Goal: Information Seeking & Learning: Check status

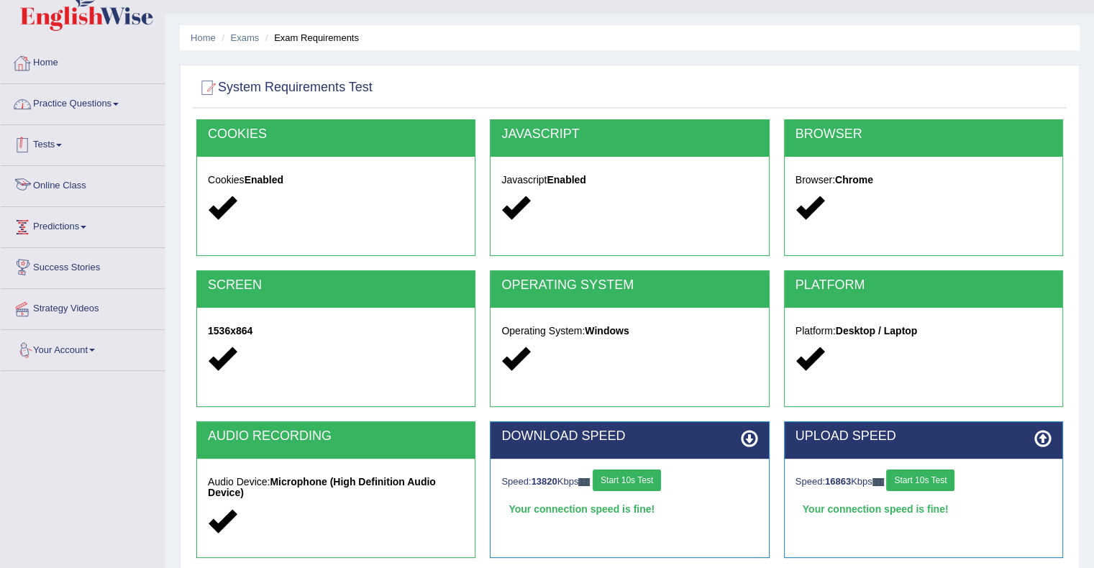
scroll to position [26, 0]
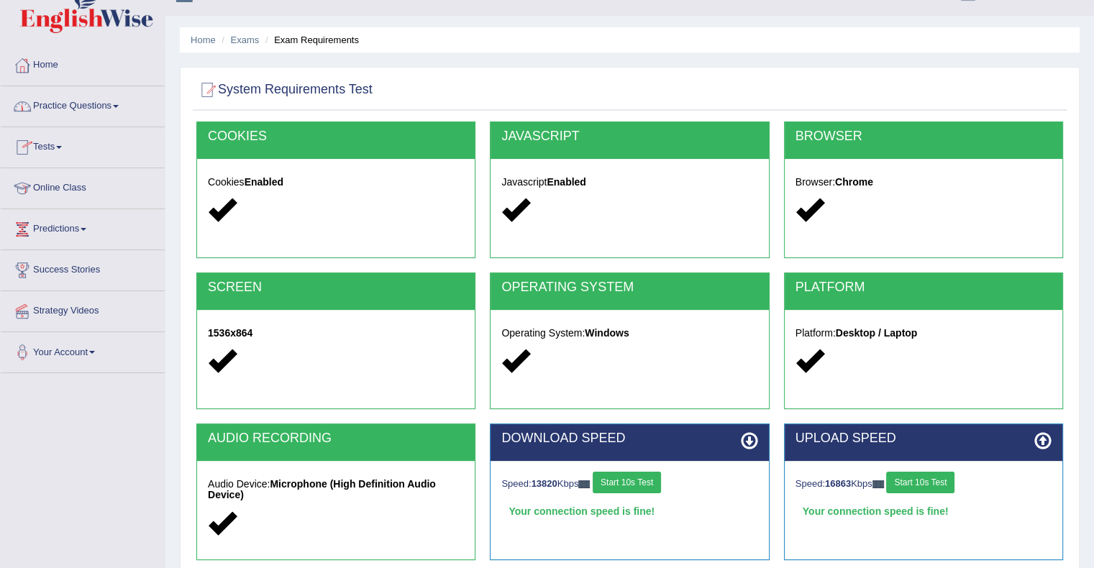
click at [61, 146] on span at bounding box center [59, 147] width 6 height 3
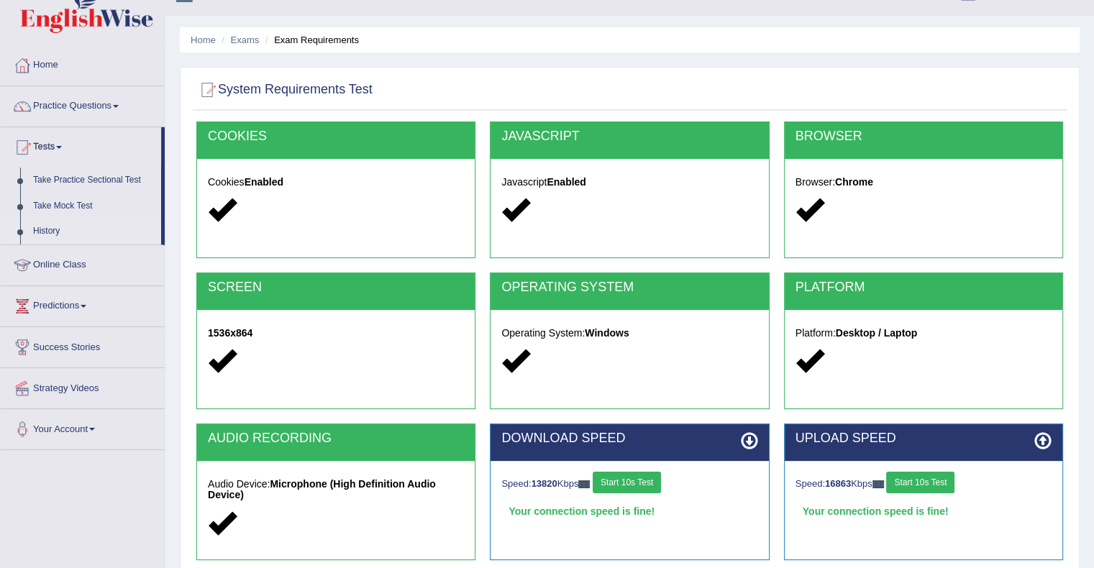
click at [53, 232] on link "History" at bounding box center [94, 232] width 135 height 26
click at [53, 232] on ul "Home Practice Questions Speaking Practice Read Aloud Repeat Sentence Describe I…" at bounding box center [83, 247] width 164 height 405
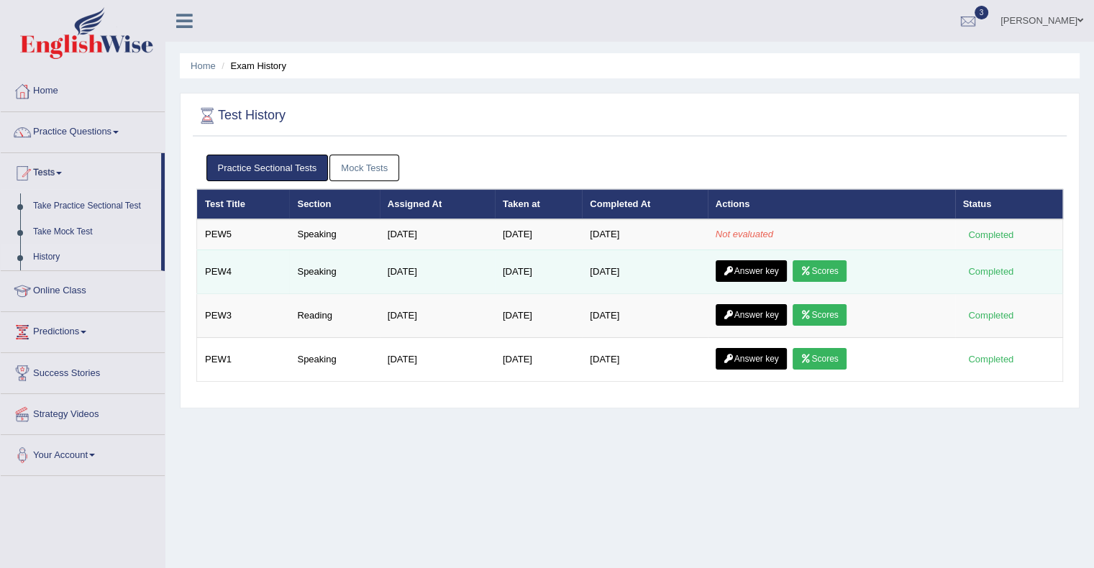
click at [737, 273] on link "Answer key" at bounding box center [751, 271] width 71 height 22
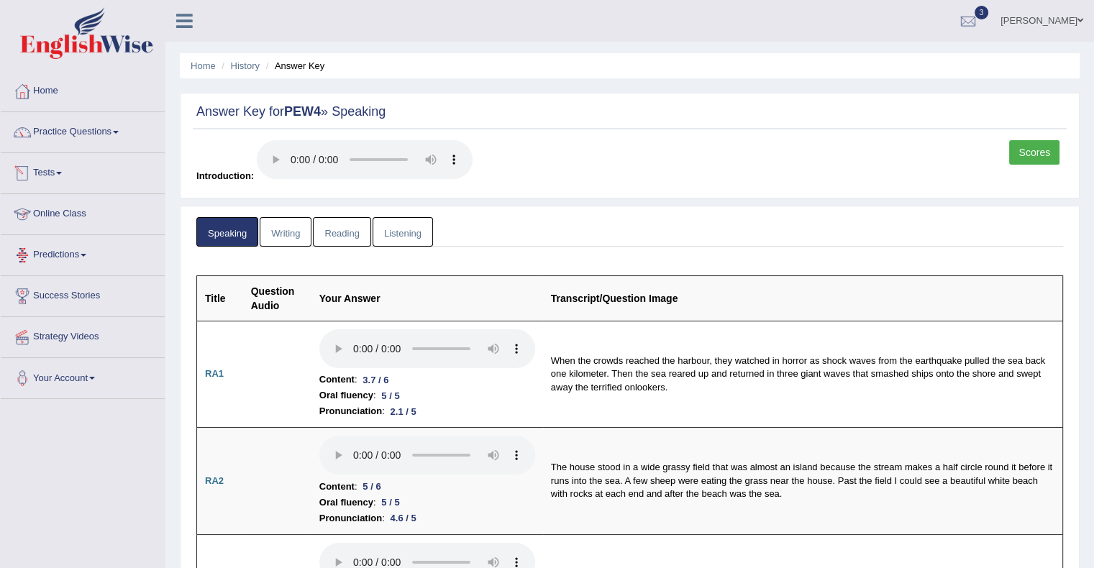
click at [65, 168] on link "Tests" at bounding box center [83, 171] width 164 height 36
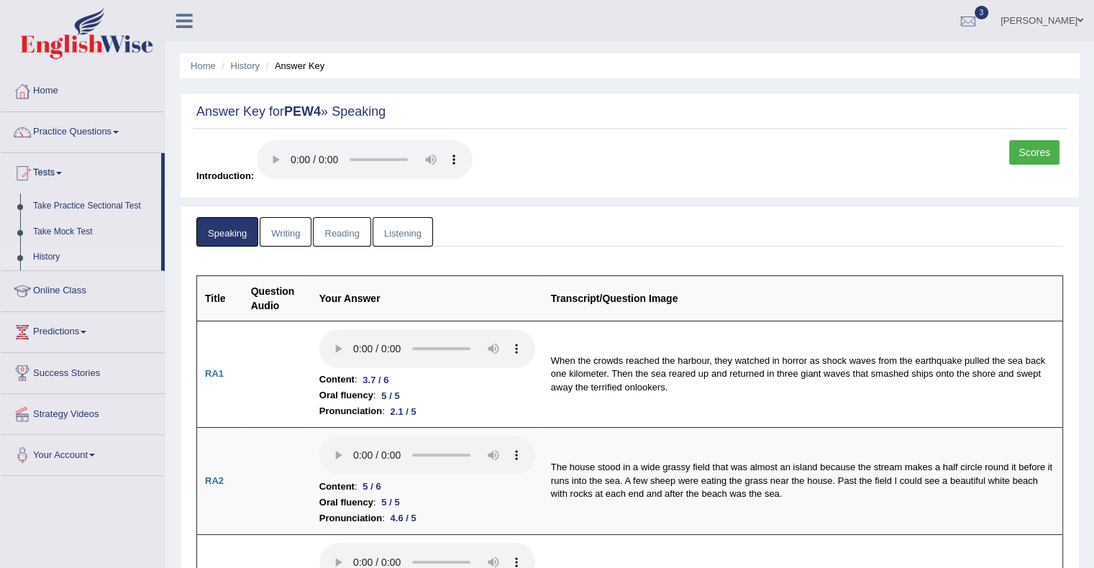
click at [37, 260] on link "History" at bounding box center [94, 258] width 135 height 26
click at [37, 260] on ul "Home Practice Questions Speaking Practice Read Aloud Repeat Sentence Describe I…" at bounding box center [83, 273] width 164 height 405
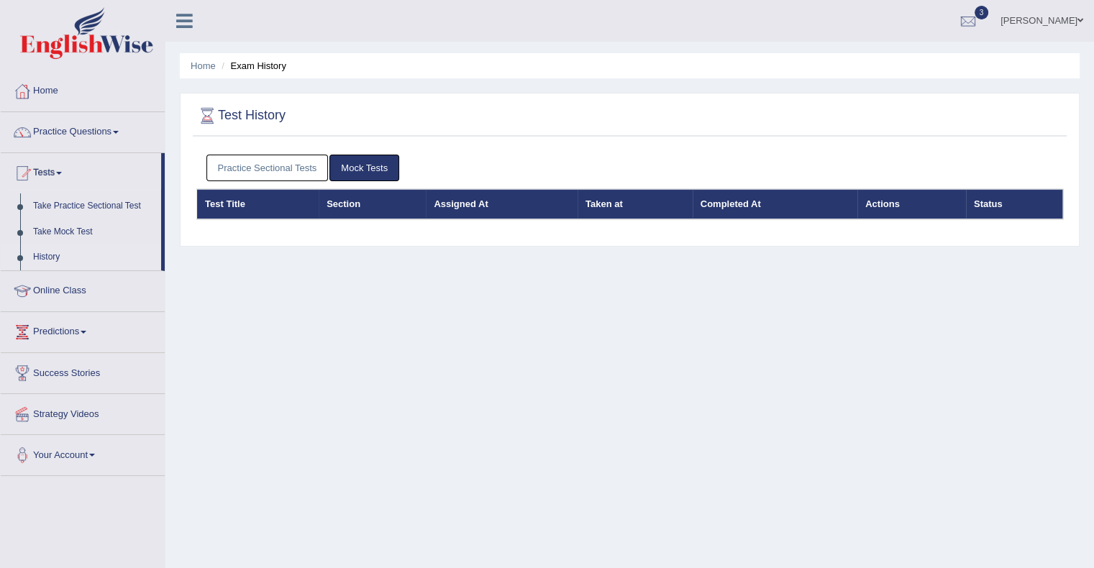
click at [247, 163] on link "Practice Sectional Tests" at bounding box center [267, 168] width 122 height 27
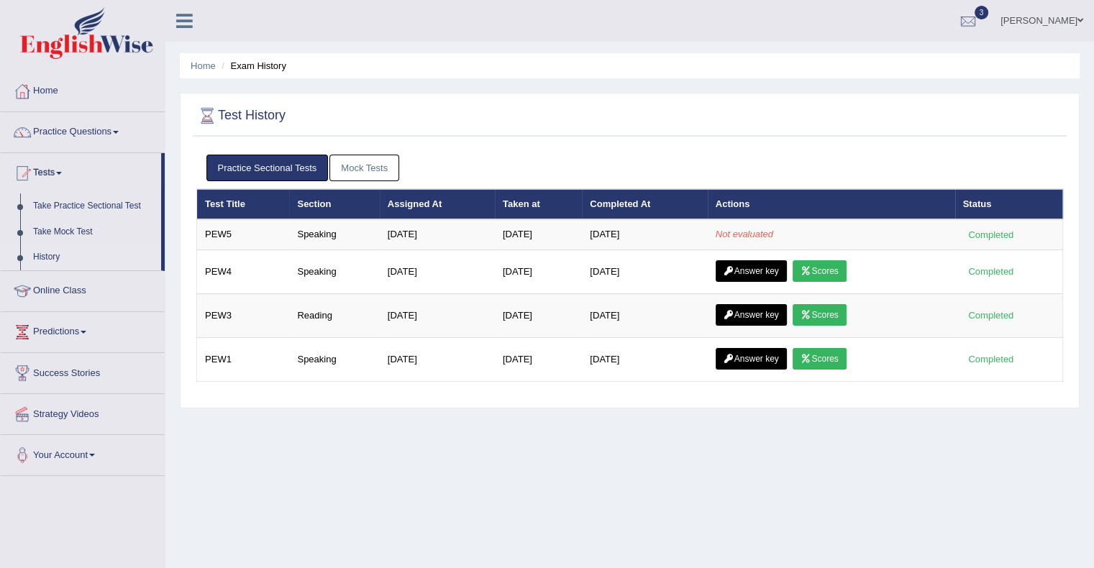
click at [247, 163] on link "Practice Sectional Tests" at bounding box center [267, 168] width 122 height 27
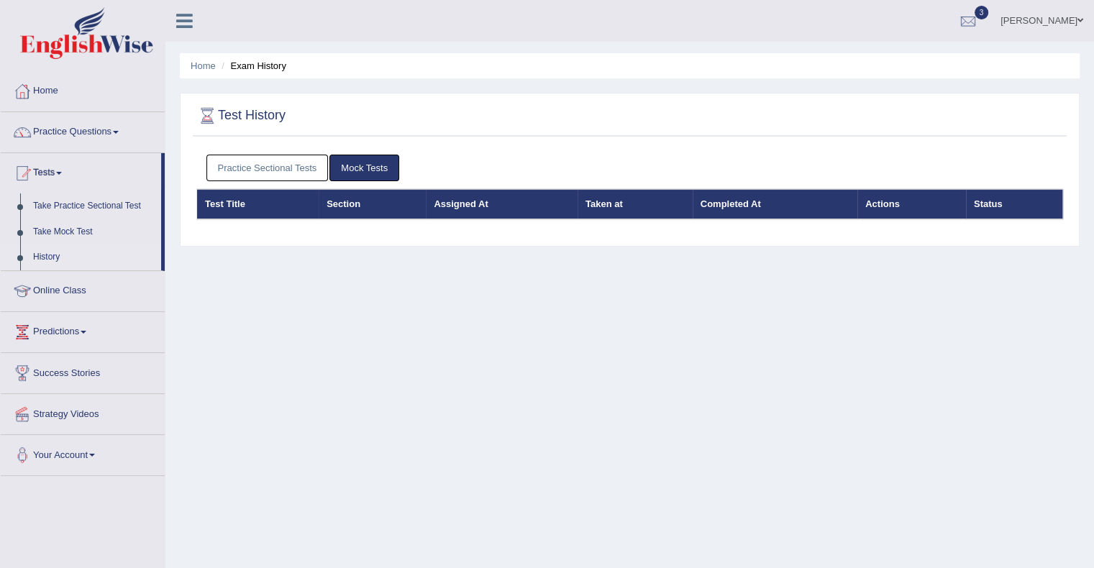
click at [255, 164] on link "Practice Sectional Tests" at bounding box center [267, 168] width 122 height 27
click at [274, 178] on link "Practice Sectional Tests" at bounding box center [267, 168] width 122 height 27
